Goal: Task Accomplishment & Management: Complete application form

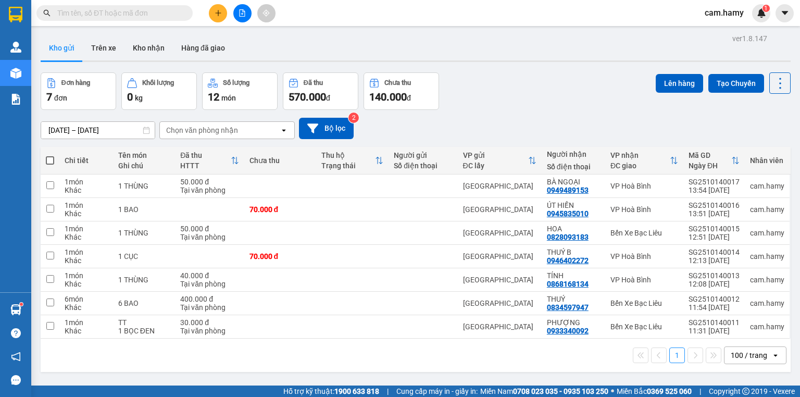
click at [236, 15] on button at bounding box center [242, 13] width 18 height 18
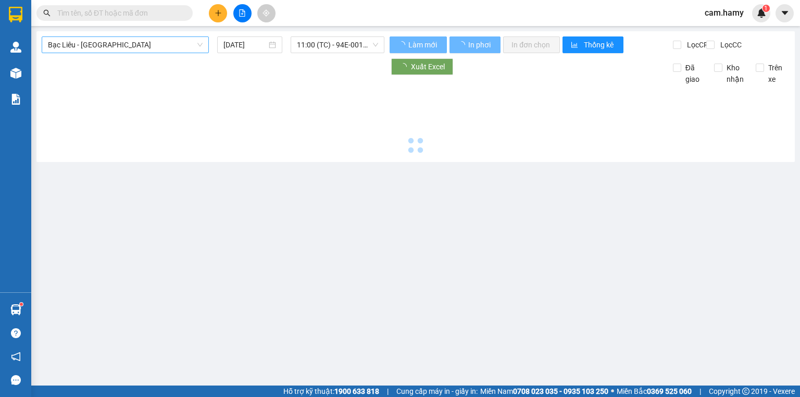
click at [115, 44] on span "Bạc Liêu - [GEOGRAPHIC_DATA]" at bounding box center [125, 45] width 155 height 16
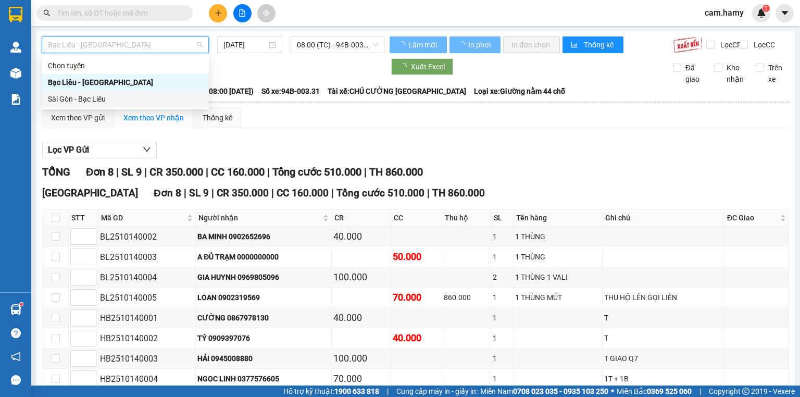
click at [118, 98] on div "Sài Gòn - Bạc Liêu" at bounding box center [125, 98] width 155 height 11
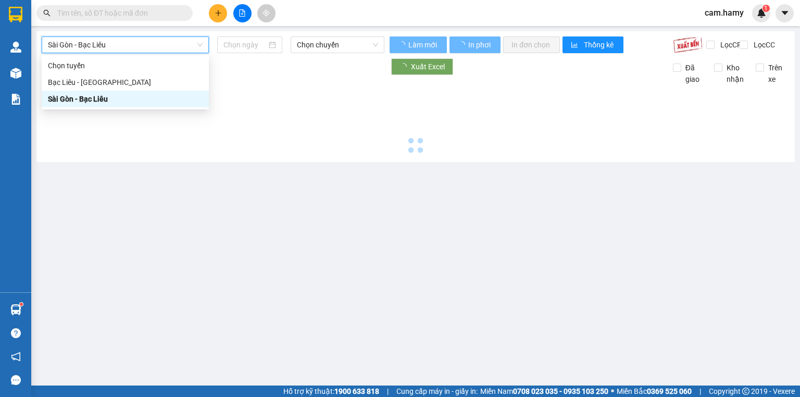
type input "[DATE]"
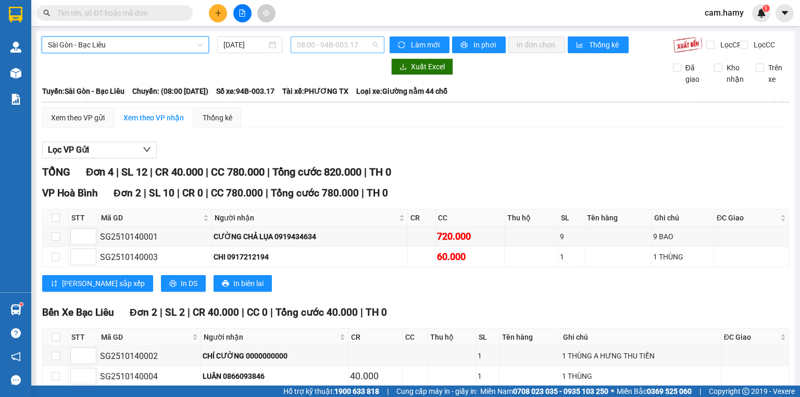
drag, startPoint x: 317, startPoint y: 40, endPoint x: 315, endPoint y: 46, distance: 7.1
click at [313, 41] on span "08:00 - 94B-003.17" at bounding box center [338, 45] width 82 height 16
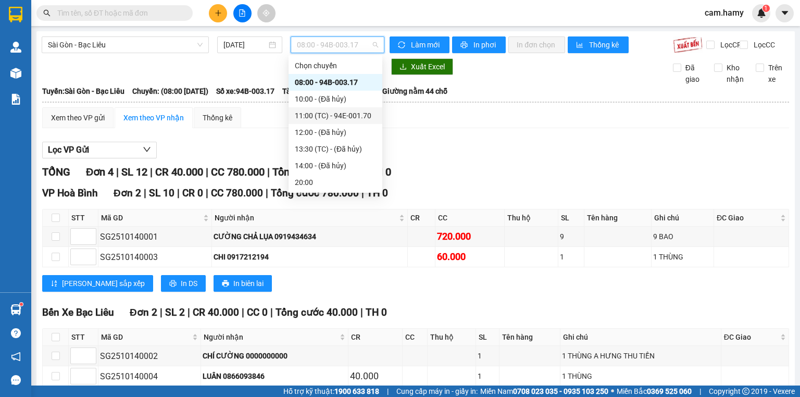
click at [336, 121] on div "11:00 (TC) - 94E-001.70" at bounding box center [335, 115] width 81 height 11
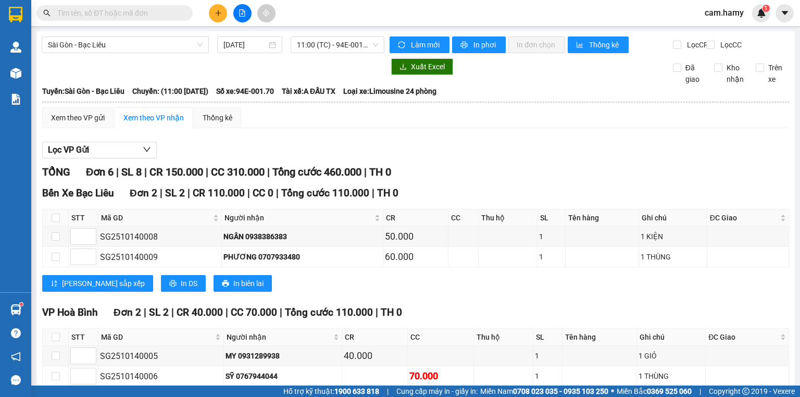
click at [214, 10] on button at bounding box center [218, 13] width 18 height 18
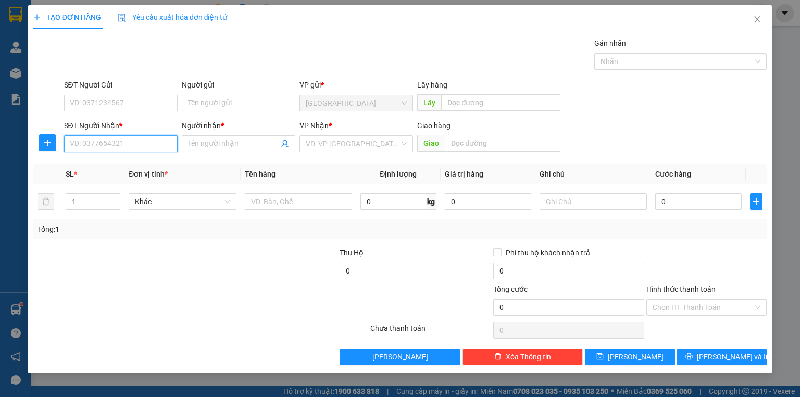
click at [171, 145] on input "SĐT Người Nhận *" at bounding box center [121, 143] width 114 height 17
click at [171, 147] on input "SĐT Người Nhận *" at bounding box center [121, 143] width 114 height 17
click at [168, 146] on input "SĐT Người Nhận *" at bounding box center [121, 143] width 114 height 17
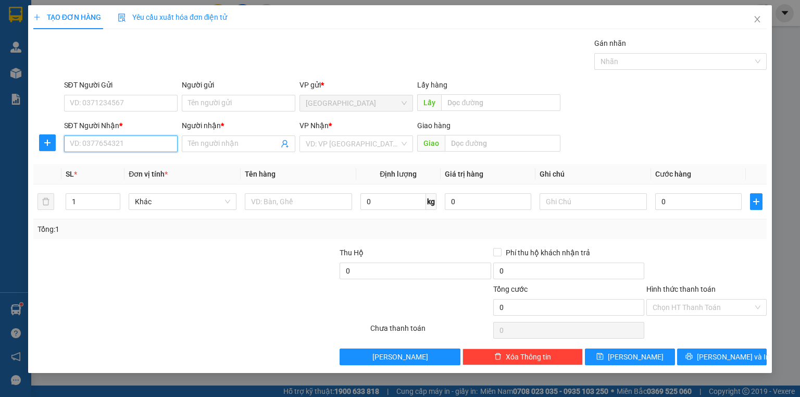
click at [140, 141] on input "SĐT Người Nhận *" at bounding box center [121, 143] width 114 height 17
type input "0386646665"
click at [121, 168] on div "0386646665 - VĂN AN" at bounding box center [120, 163] width 101 height 11
type input "VĂN AN"
type input "40.000"
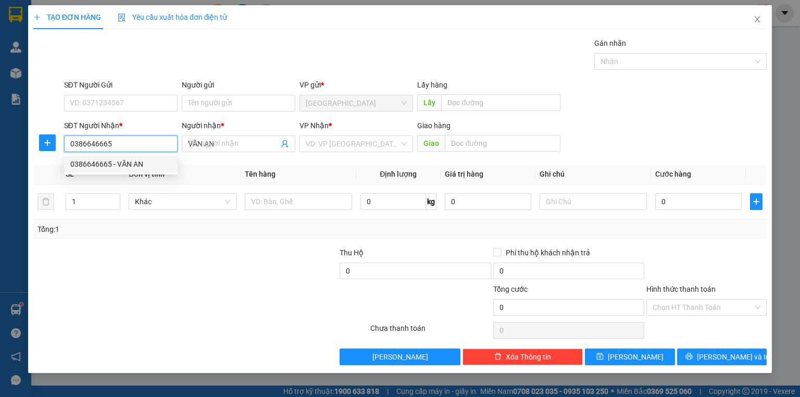
type input "40.000"
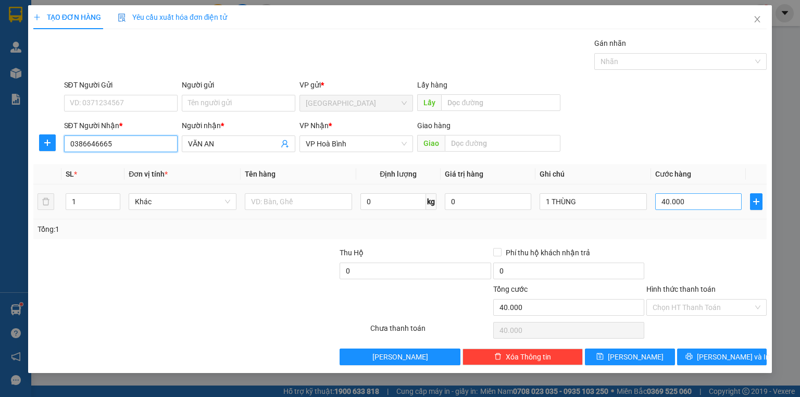
type input "0386646665"
click at [700, 199] on input "40.000" at bounding box center [698, 201] width 86 height 17
type input "5"
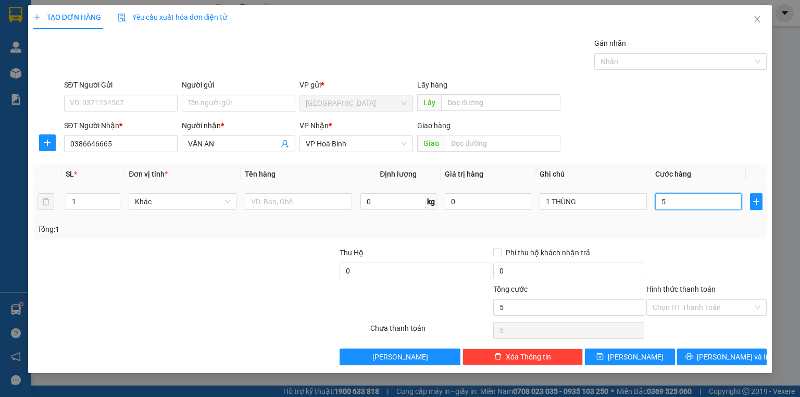
type input "50"
type input "50.000"
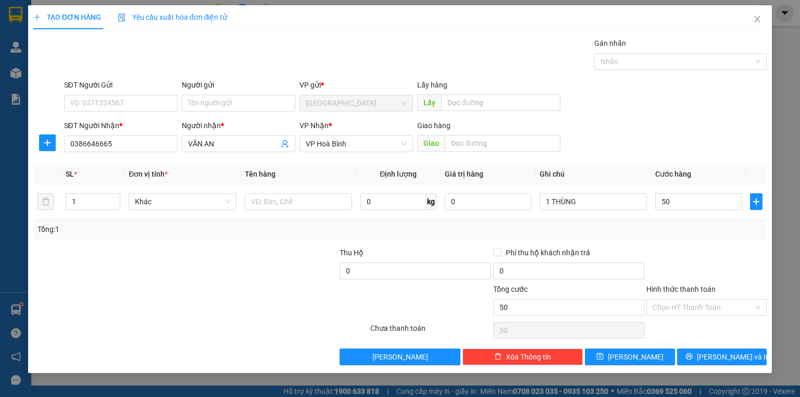
type input "50.000"
click at [700, 250] on div at bounding box center [707, 265] width 122 height 36
click at [725, 353] on span "[PERSON_NAME] và In" at bounding box center [733, 356] width 73 height 11
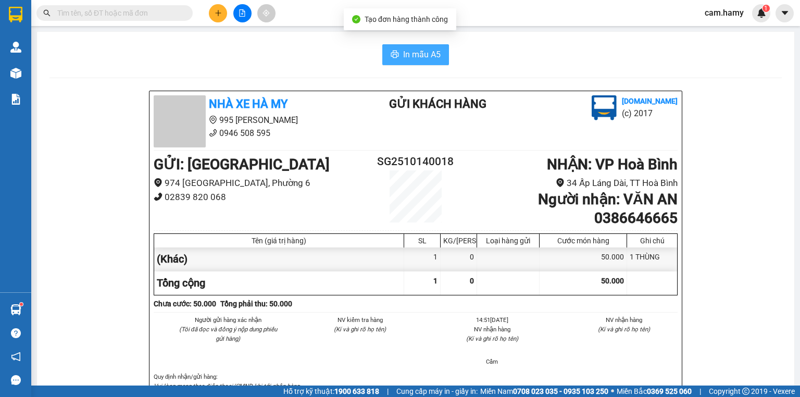
click at [423, 52] on span "In mẫu A5" at bounding box center [422, 54] width 38 height 13
click at [237, 14] on button at bounding box center [242, 13] width 18 height 18
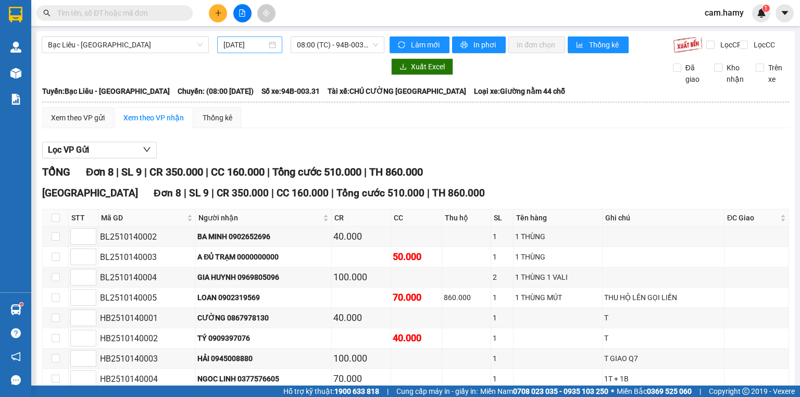
click at [253, 47] on input "[DATE]" at bounding box center [245, 44] width 43 height 11
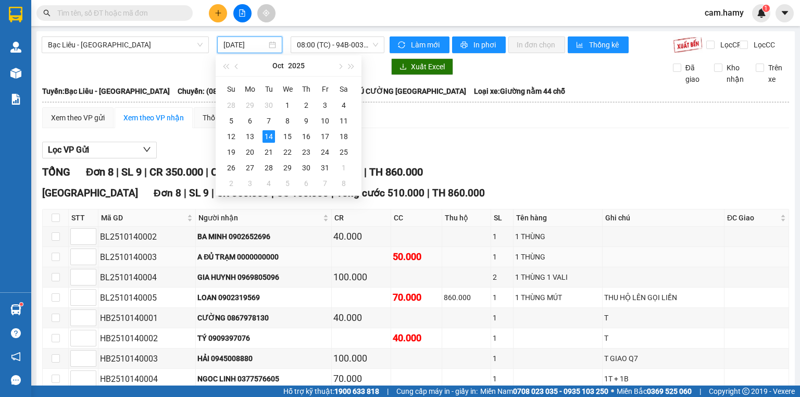
scroll to position [63, 0]
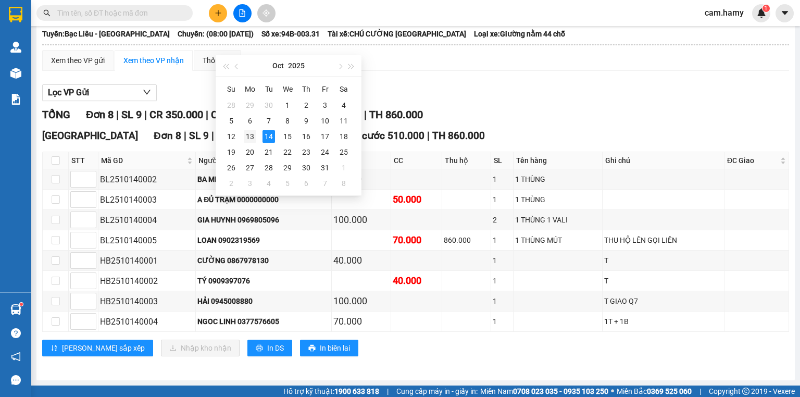
click at [251, 138] on div "13" at bounding box center [250, 136] width 13 height 13
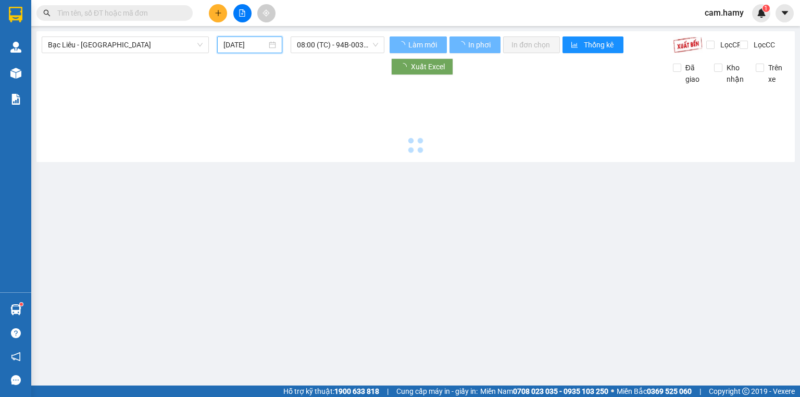
type input "[DATE]"
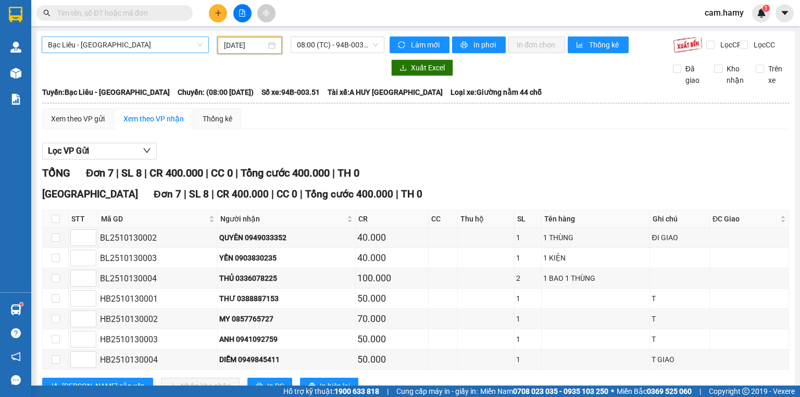
click at [119, 44] on span "Bạc Liêu - [GEOGRAPHIC_DATA]" at bounding box center [125, 45] width 155 height 16
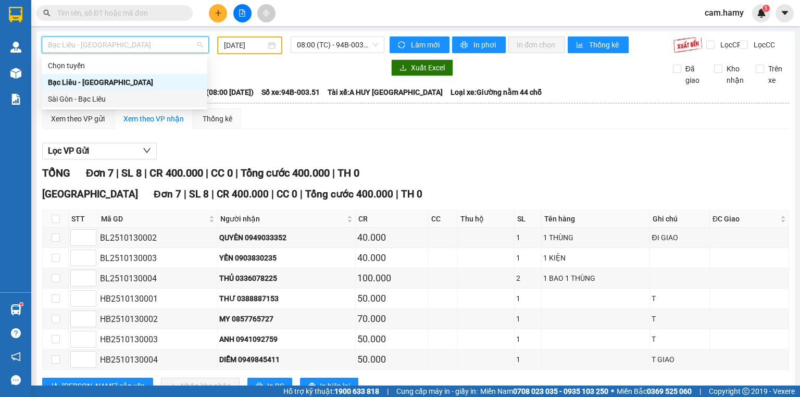
click at [99, 97] on div "Sài Gòn - Bạc Liêu" at bounding box center [124, 98] width 153 height 11
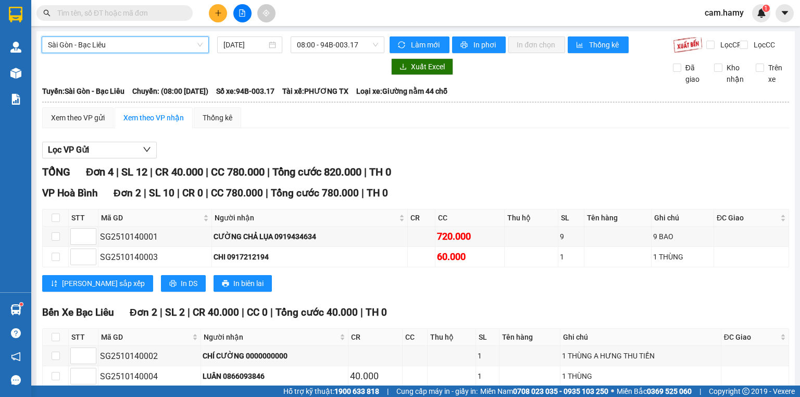
click at [266, 53] on div "[DATE]" at bounding box center [249, 44] width 73 height 17
click at [258, 48] on input "[DATE]" at bounding box center [245, 44] width 43 height 11
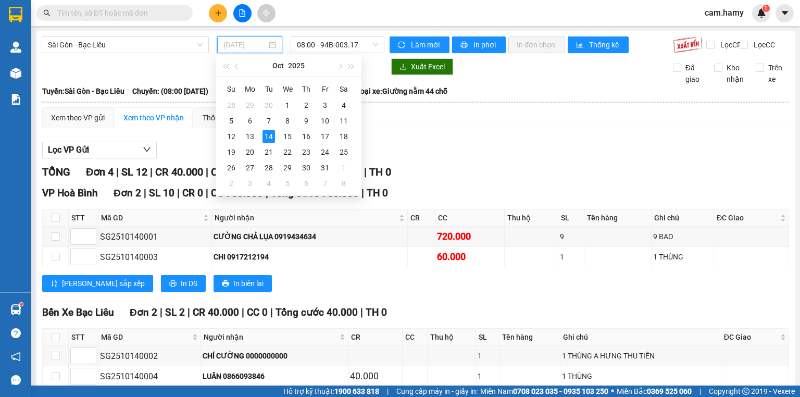
click at [259, 135] on td "14" at bounding box center [268, 137] width 19 height 16
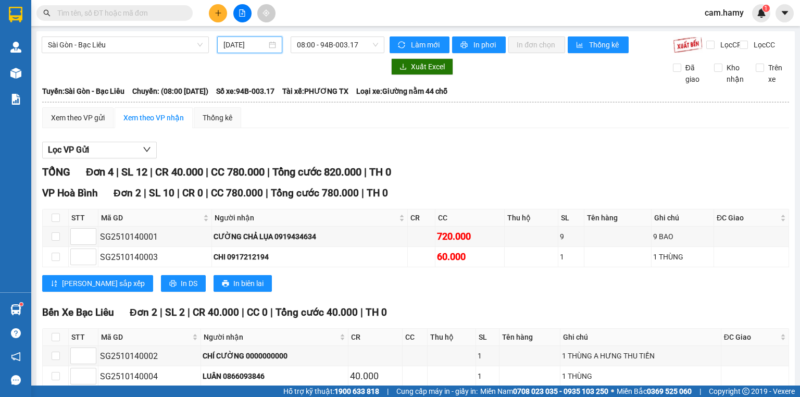
click at [253, 48] on input "[DATE]" at bounding box center [245, 44] width 43 height 11
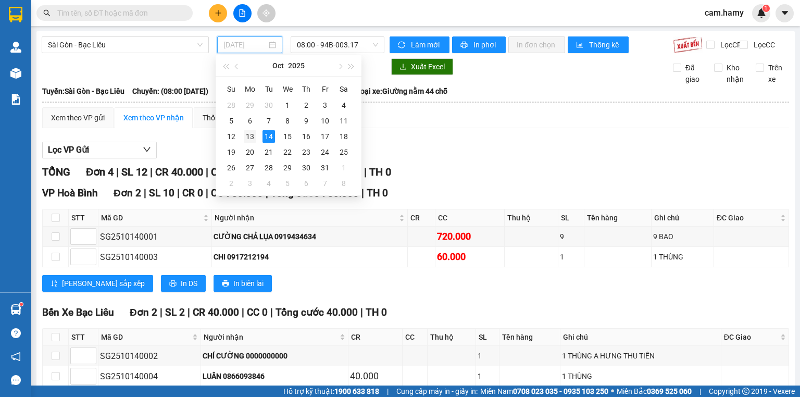
click at [248, 130] on div "13" at bounding box center [250, 136] width 13 height 13
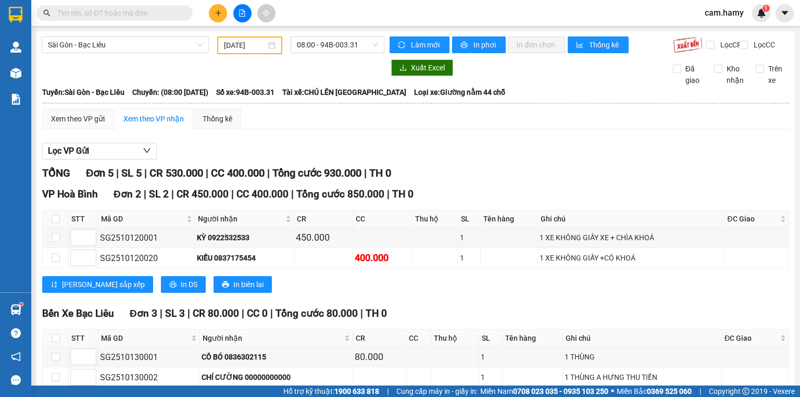
click at [244, 36] on div "[DATE]" at bounding box center [249, 45] width 65 height 18
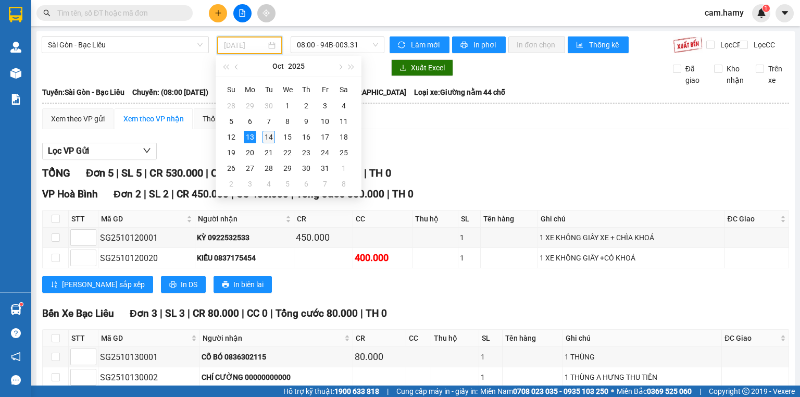
click at [269, 139] on div "14" at bounding box center [269, 137] width 13 height 13
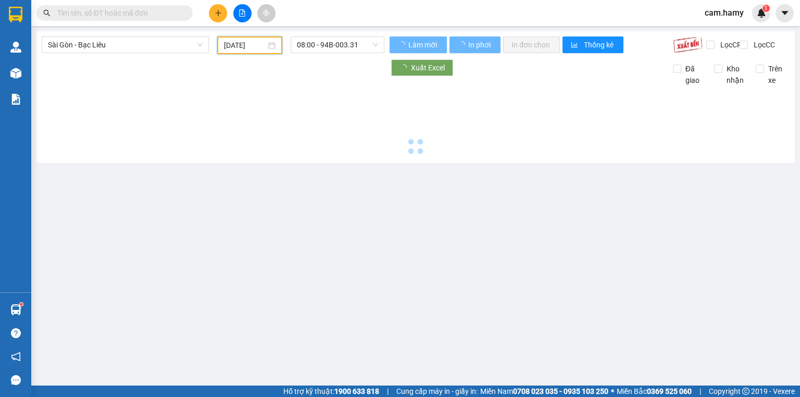
type input "[DATE]"
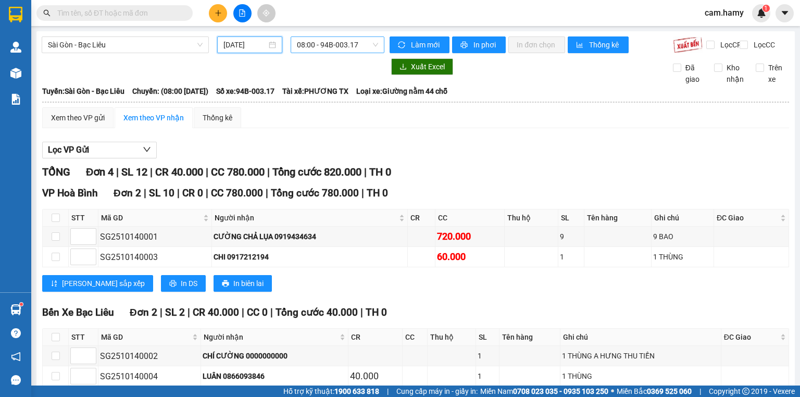
click at [329, 48] on span "08:00 - 94B-003.17" at bounding box center [338, 45] width 82 height 16
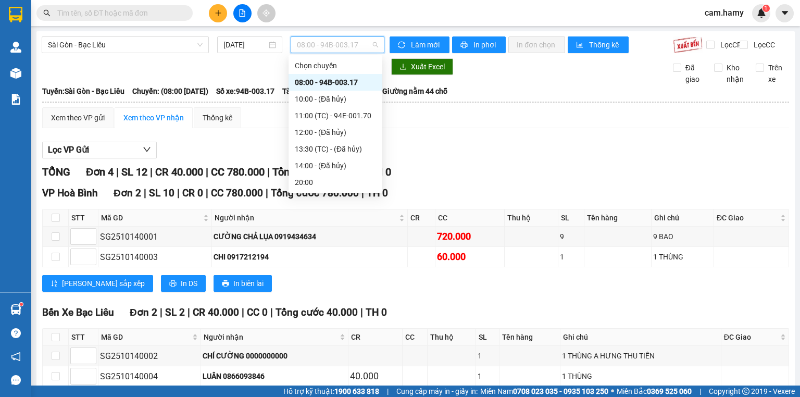
click at [340, 81] on div "08:00 - 94B-003.17" at bounding box center [335, 82] width 81 height 11
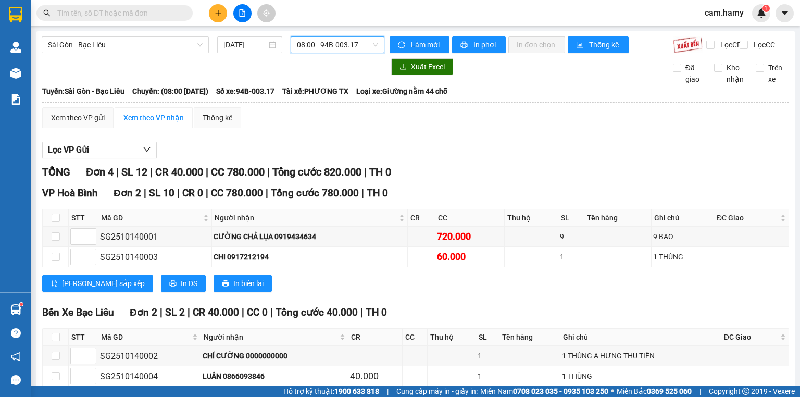
click at [351, 46] on span "08:00 - 94B-003.17" at bounding box center [338, 45] width 82 height 16
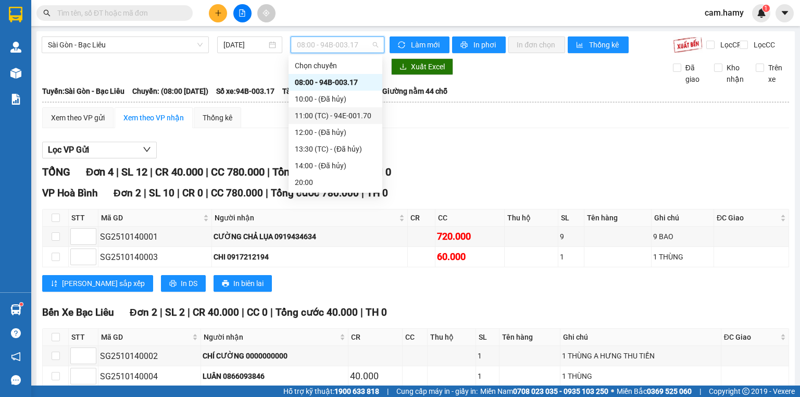
click at [331, 114] on div "11:00 (TC) - 94E-001.70" at bounding box center [335, 115] width 81 height 11
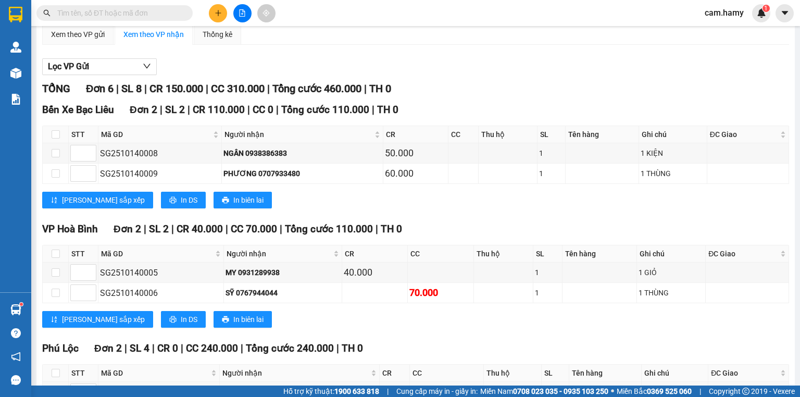
scroll to position [125, 0]
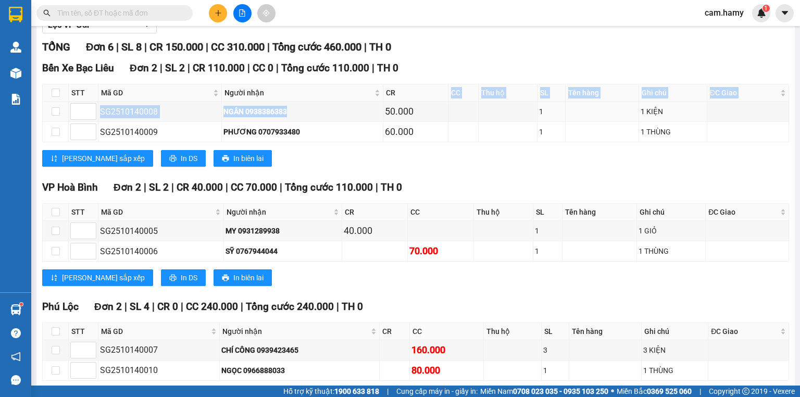
drag, startPoint x: 289, startPoint y: 119, endPoint x: 420, endPoint y: 109, distance: 131.7
click at [417, 107] on table "STT Mã GD Người nhận CR CC Thu hộ SL Tên hàng Ghi chú ĐC Giao Ký nhận SG2510140…" at bounding box center [416, 113] width 747 height 58
click at [449, 142] on td at bounding box center [464, 132] width 30 height 20
drag, startPoint x: 417, startPoint y: 204, endPoint x: 386, endPoint y: 232, distance: 42.4
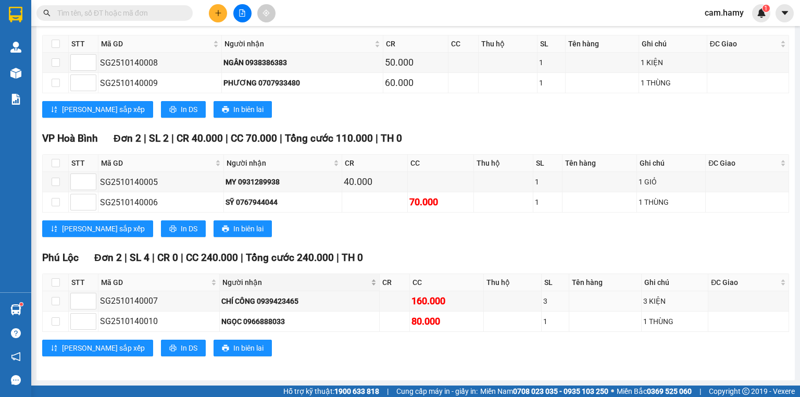
click at [274, 288] on div "Người nhận" at bounding box center [299, 282] width 154 height 11
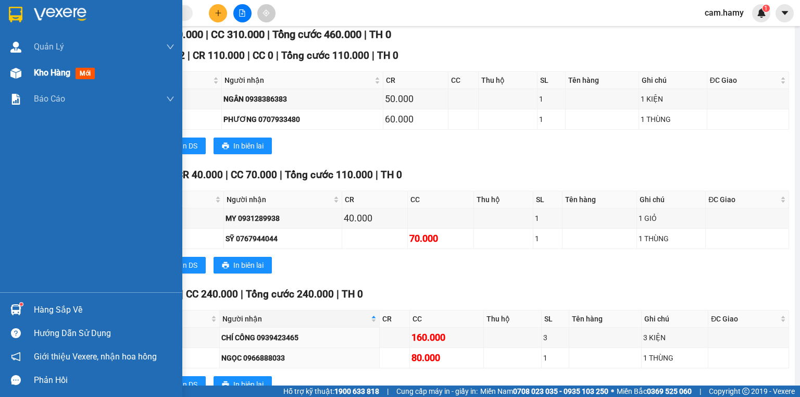
click at [25, 70] on div "Kho hàng mới" at bounding box center [91, 73] width 182 height 26
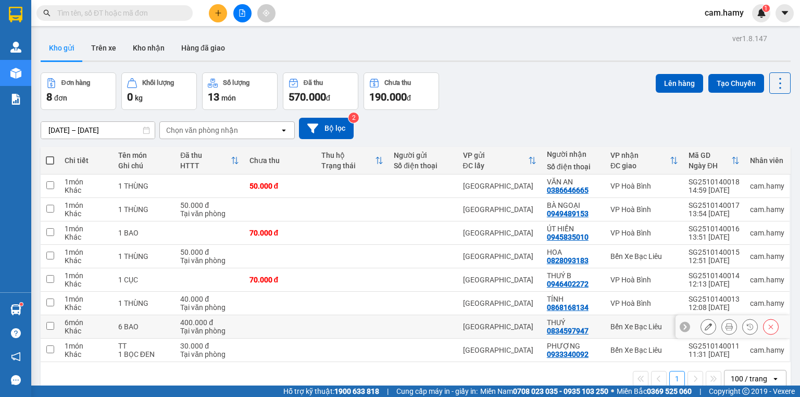
scroll to position [48, 0]
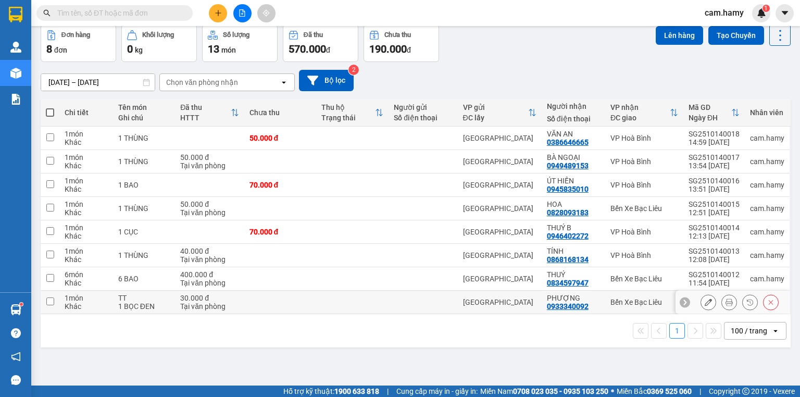
click at [705, 299] on icon at bounding box center [708, 302] width 7 height 7
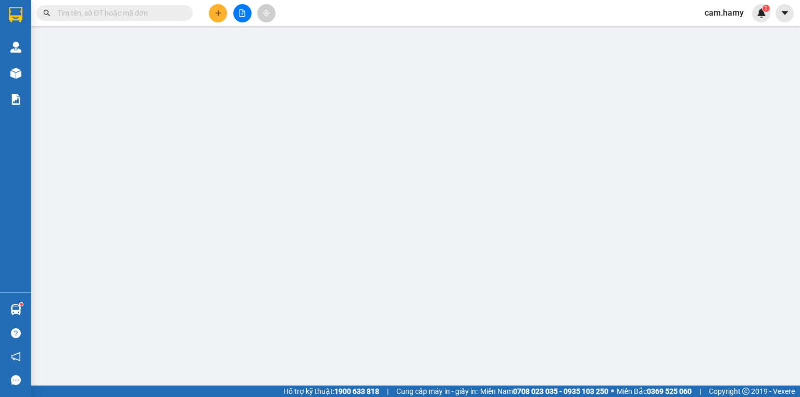
type input "0933340092"
type input "PHƯỢNG"
type input "0"
type input "30.000"
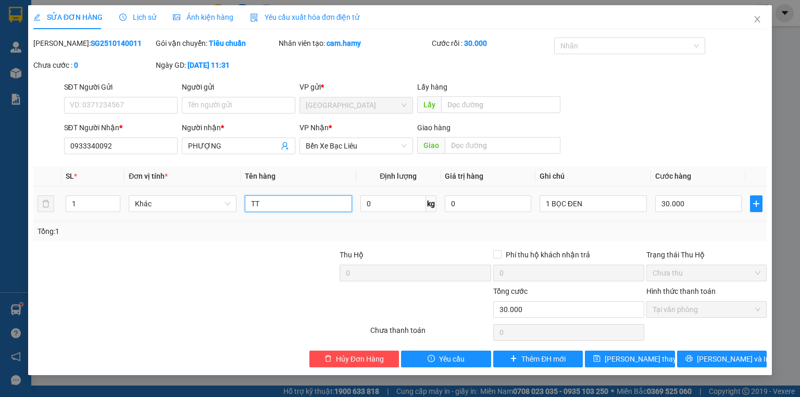
click at [321, 205] on input "TT" at bounding box center [298, 203] width 107 height 17
click at [251, 204] on input "TT)" at bounding box center [298, 203] width 107 height 17
type input "(TT)"
click at [639, 358] on span "[PERSON_NAME] thay đổi" at bounding box center [646, 358] width 83 height 11
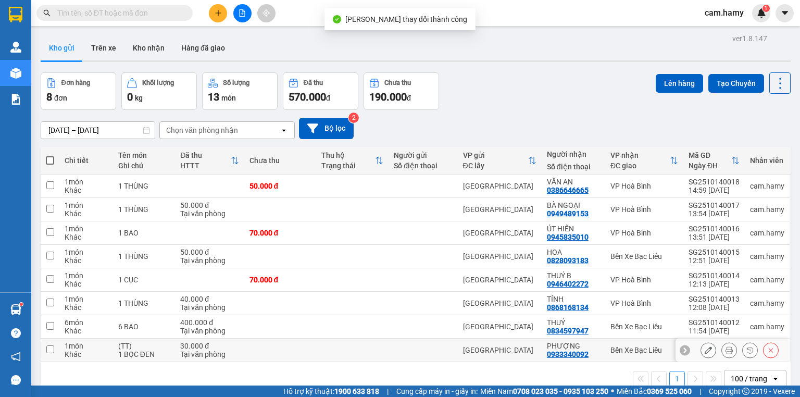
scroll to position [48, 0]
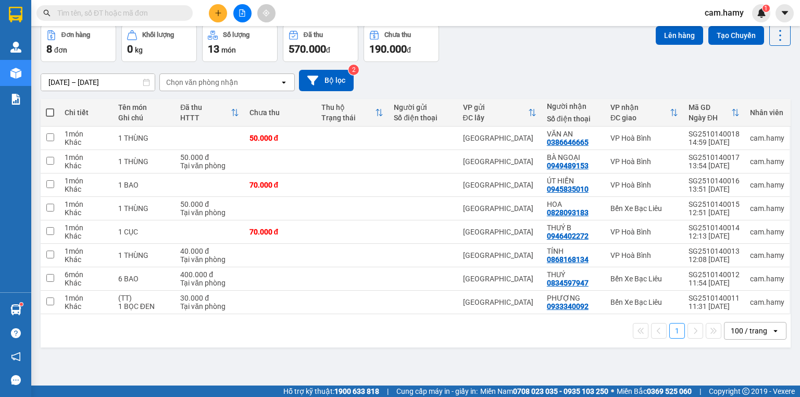
click at [220, 17] on button at bounding box center [218, 13] width 18 height 18
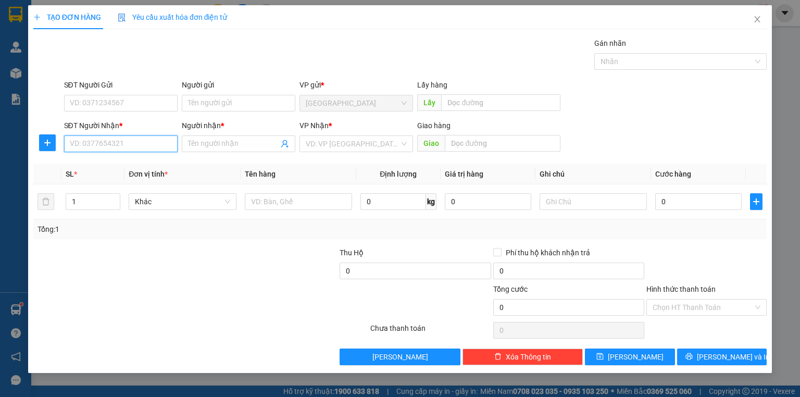
click at [142, 143] on input "SĐT Người Nhận *" at bounding box center [121, 143] width 114 height 17
click at [142, 167] on div "0797344610 - PHƯƠNG" at bounding box center [120, 163] width 101 height 11
type input "0797344610"
type input "PHƯƠNG"
type input "40.000"
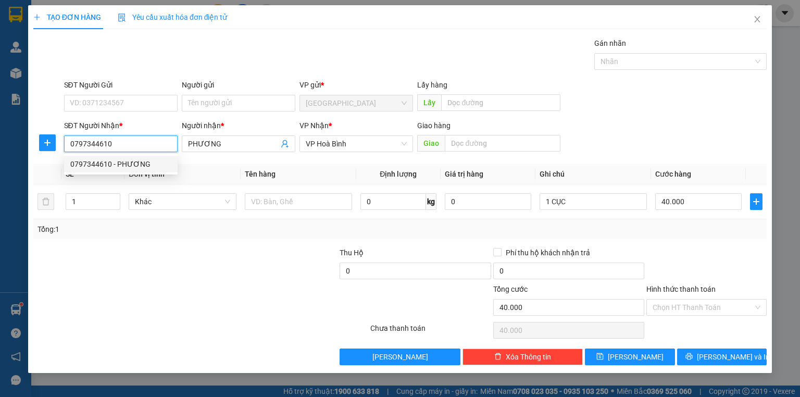
type input "40.000"
type input "0797344610"
drag, startPoint x: 734, startPoint y: 249, endPoint x: 717, endPoint y: 264, distance: 22.2
click at [733, 250] on div at bounding box center [707, 265] width 122 height 36
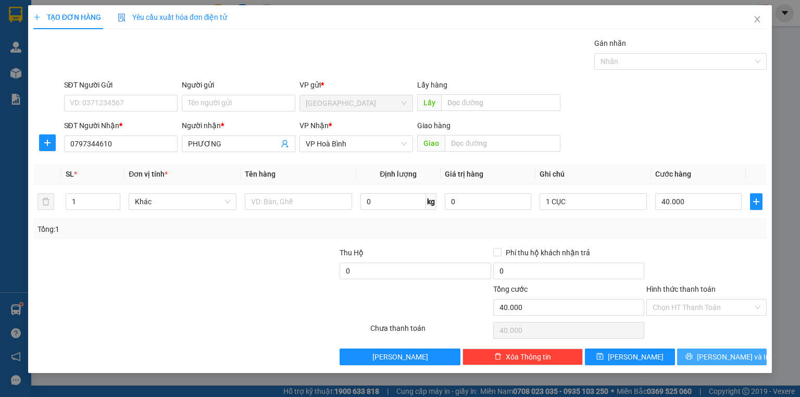
click at [729, 359] on span "[PERSON_NAME] và In" at bounding box center [733, 356] width 73 height 11
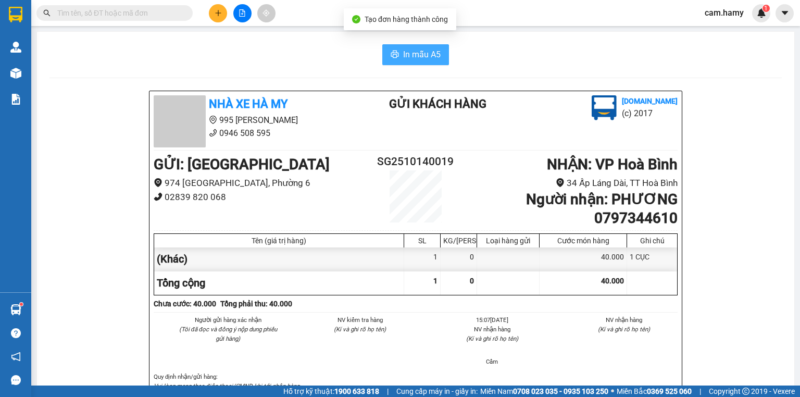
click at [408, 47] on button "In mẫu A5" at bounding box center [415, 54] width 67 height 21
click at [211, 9] on div at bounding box center [242, 13] width 78 height 18
click at [211, 9] on button at bounding box center [218, 13] width 18 height 18
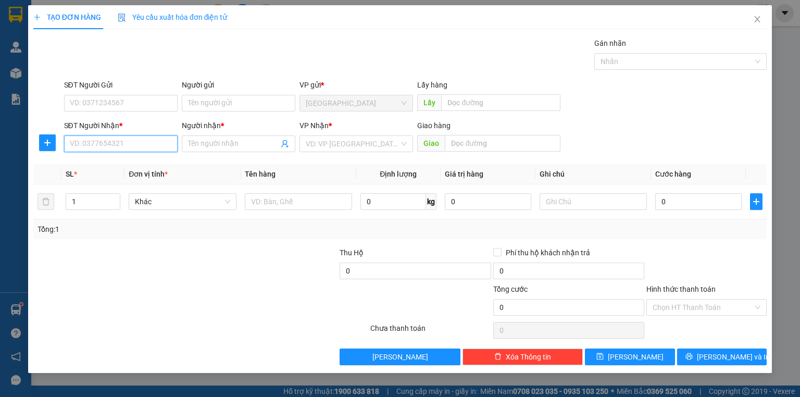
click at [142, 145] on input "SĐT Người Nhận *" at bounding box center [121, 143] width 114 height 17
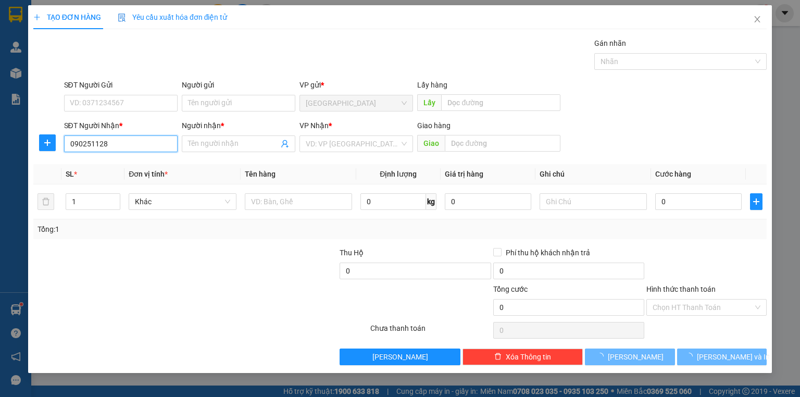
type input "0902511284"
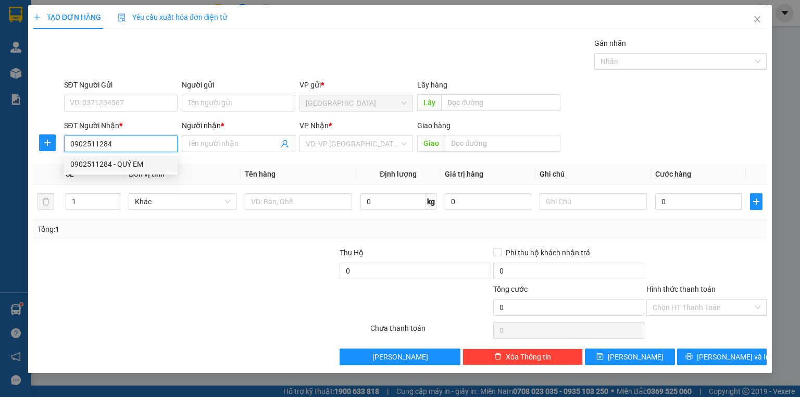
click at [133, 165] on div "0902511284 - QUÝ EM" at bounding box center [120, 163] width 101 height 11
type input "QUÝ EM"
type input "70.000"
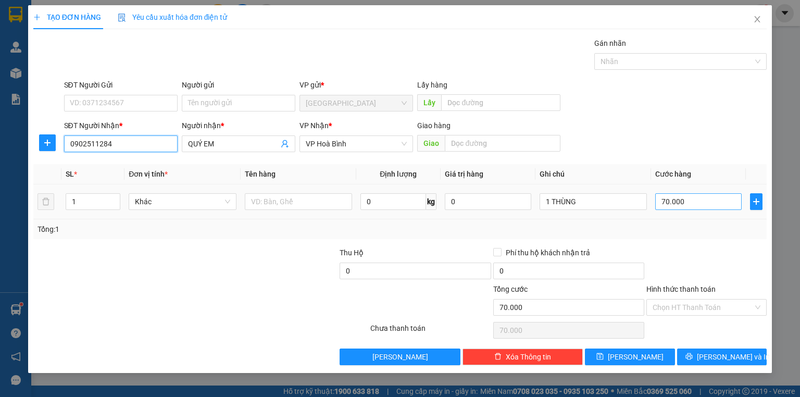
type input "0902511284"
click at [690, 200] on input "70.000" at bounding box center [698, 201] width 86 height 17
type input "8"
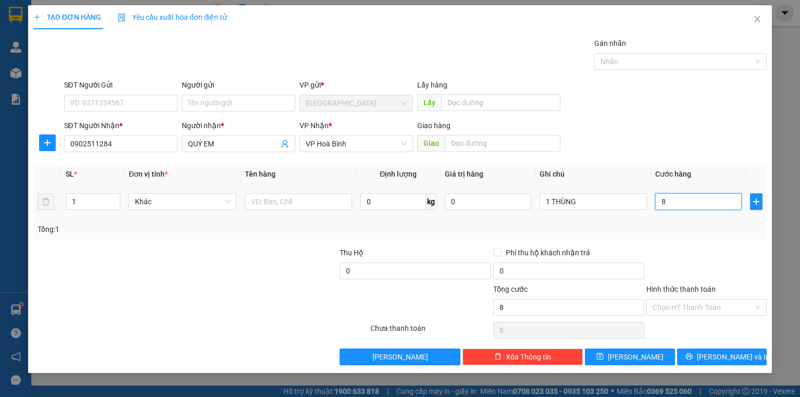
type input "80"
type input "80.000"
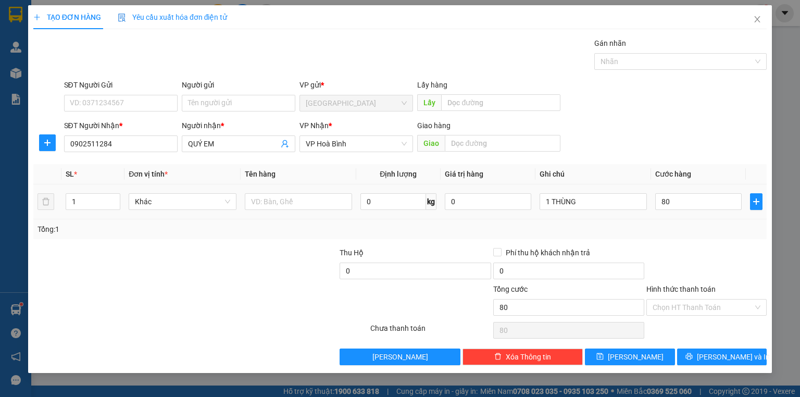
type input "80.000"
drag, startPoint x: 684, startPoint y: 237, endPoint x: 697, endPoint y: 265, distance: 31.2
click at [684, 237] on div "Tổng: 1" at bounding box center [400, 229] width 734 height 20
drag, startPoint x: 687, startPoint y: 301, endPoint x: 696, endPoint y: 316, distance: 17.5
click at [687, 302] on input "Hình thức thanh toán" at bounding box center [703, 308] width 101 height 16
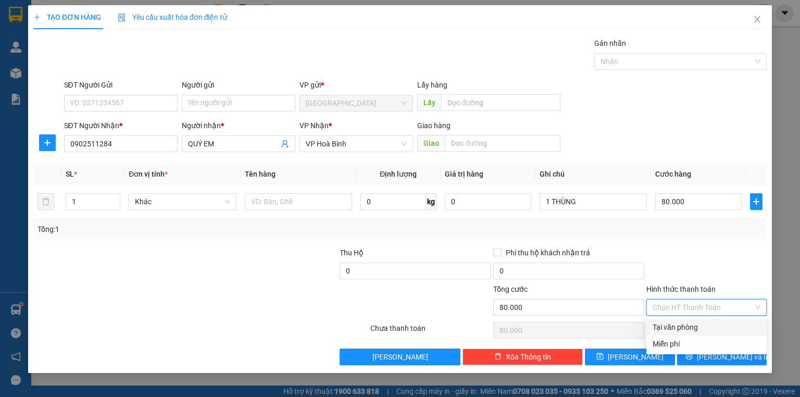
click at [702, 328] on div "Tại văn phòng" at bounding box center [707, 326] width 108 height 11
type input "0"
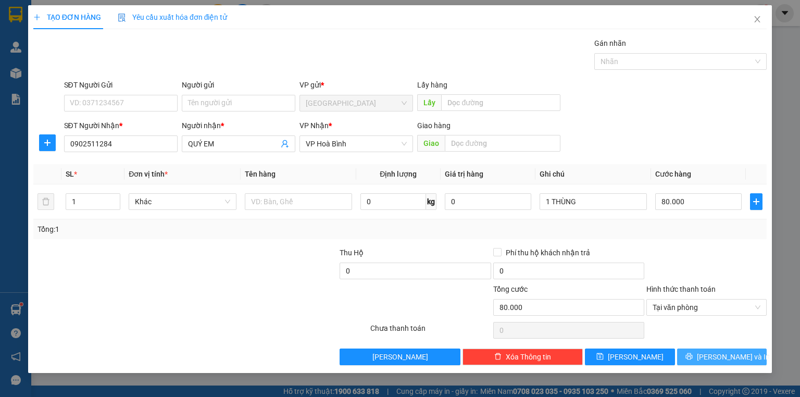
click at [721, 358] on span "[PERSON_NAME] và In" at bounding box center [733, 356] width 73 height 11
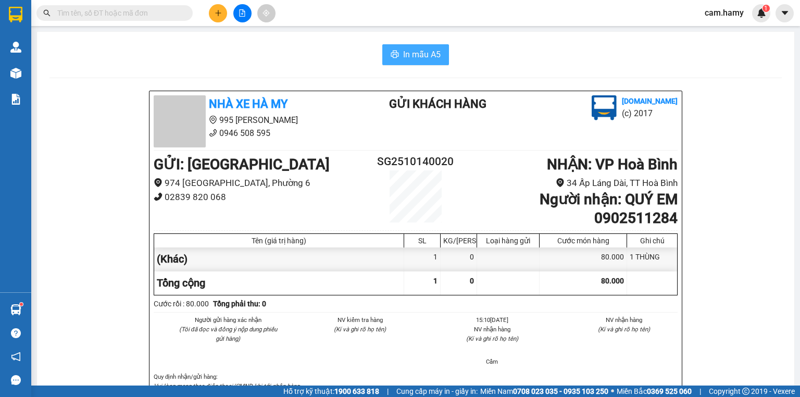
click at [425, 58] on span "In mẫu A5" at bounding box center [422, 54] width 38 height 13
click at [240, 24] on div "Kết quả tìm kiếm ( 0 ) Bộ lọc No Data cam.hamy 1" at bounding box center [400, 13] width 800 height 26
click at [242, 20] on button at bounding box center [242, 13] width 18 height 18
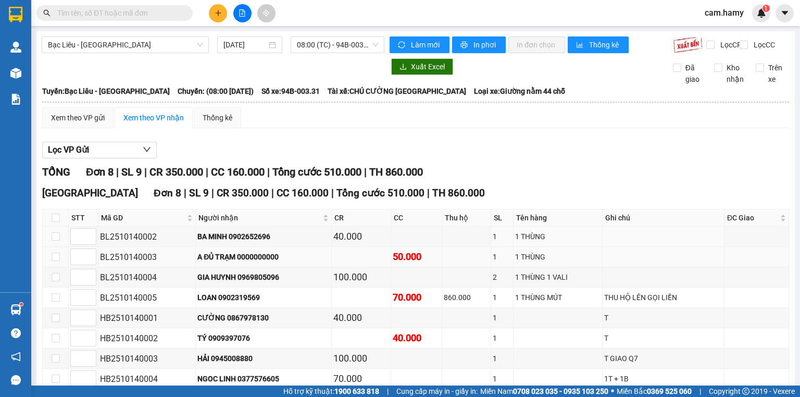
scroll to position [63, 0]
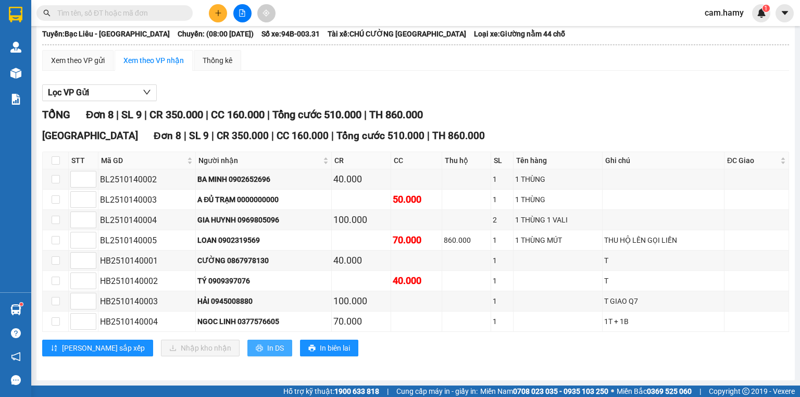
drag, startPoint x: 213, startPoint y: 350, endPoint x: 220, endPoint y: 346, distance: 8.4
click at [256, 351] on icon "printer" at bounding box center [259, 347] width 7 height 7
